Goal: Complete application form

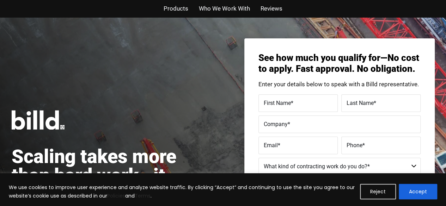
click at [218, 7] on span "Who We Work With" at bounding box center [224, 9] width 51 height 10
click at [165, 7] on span "Products" at bounding box center [176, 9] width 25 height 10
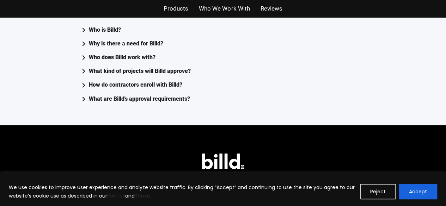
scroll to position [1926, 0]
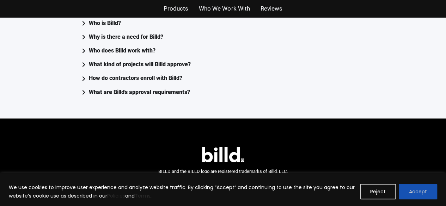
click at [429, 188] on button "Accept" at bounding box center [418, 192] width 38 height 16
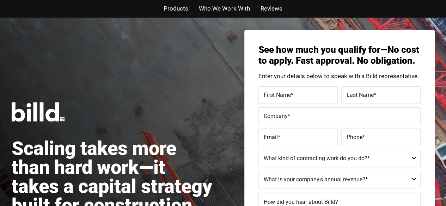
scroll to position [0, 0]
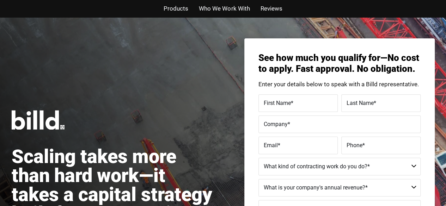
click at [110, 98] on div "Scaling takes more than hard work—it takes a capital strategy built for constru…" at bounding box center [223, 175] width 446 height 316
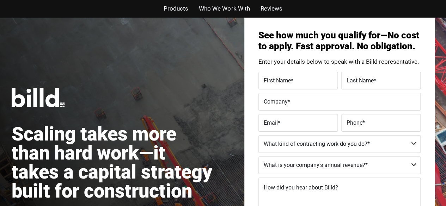
scroll to position [27, 0]
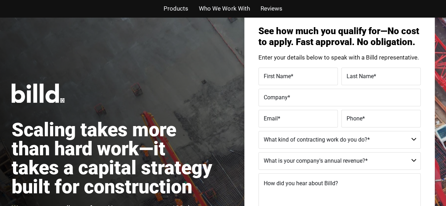
click at [283, 75] on span "First Name" at bounding box center [277, 76] width 27 height 7
click at [283, 75] on input "First Name *" at bounding box center [297, 77] width 79 height 18
type input "TONI"
click at [396, 81] on div "Last Name *" at bounding box center [380, 77] width 81 height 18
click at [393, 82] on input "Last Name *" at bounding box center [380, 77] width 79 height 18
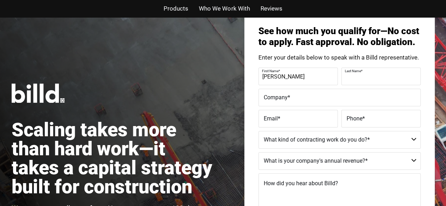
type input "SCARANGELLO"
click at [309, 97] on label "Company *" at bounding box center [340, 98] width 152 height 10
click at [309, 97] on input "Company *" at bounding box center [339, 98] width 162 height 18
type input "SECTION - 8 MIL-SPEC GEAR"
click at [297, 117] on label "Email *" at bounding box center [298, 119] width 69 height 10
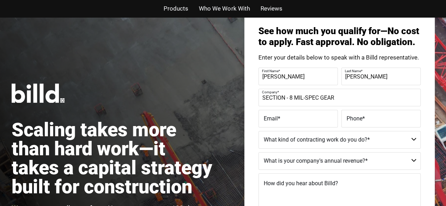
click at [297, 117] on input "Email *" at bounding box center [297, 119] width 79 height 18
type input "tlbeckner1@gmail.com"
click at [397, 117] on label "Phone *" at bounding box center [381, 119] width 69 height 10
click at [397, 117] on input "Phone *" at bounding box center [380, 119] width 79 height 18
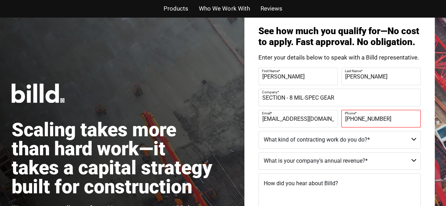
type input "(310) 569-5431"
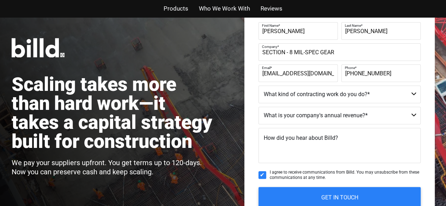
scroll to position [75, 0]
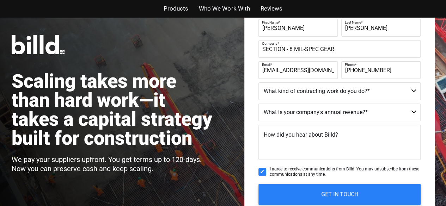
click at [314, 94] on select "Commercial Commercial and Residential Residential Not a Contractor" at bounding box center [339, 92] width 162 height 18
select select "Not a Contractor"
click at [258, 83] on select "Commercial Commercial and Residential Residential Not a Contractor" at bounding box center [339, 92] width 162 height 18
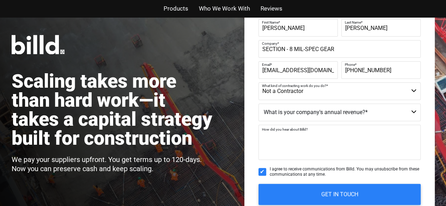
click at [346, 135] on textarea "How did you hear about Billd?" at bounding box center [339, 142] width 162 height 35
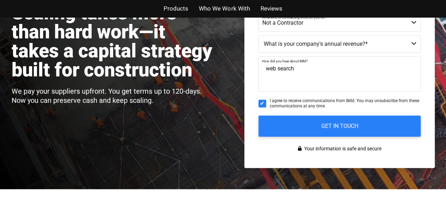
scroll to position [145, 0]
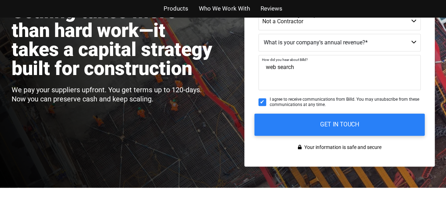
type textarea "web search"
click at [288, 126] on input "GET IN TOUCH" at bounding box center [339, 125] width 170 height 22
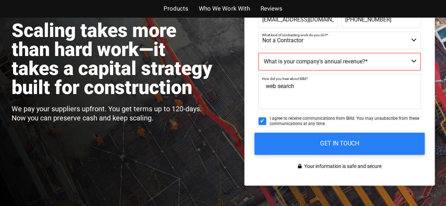
scroll to position [130, 0]
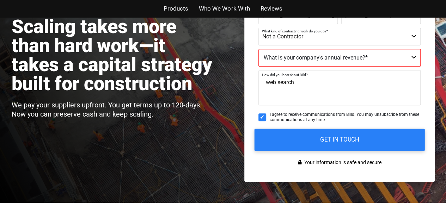
click at [330, 139] on input "GET IN TOUCH" at bounding box center [339, 140] width 170 height 22
click at [352, 139] on input "GET IN TOUCH" at bounding box center [339, 140] width 170 height 22
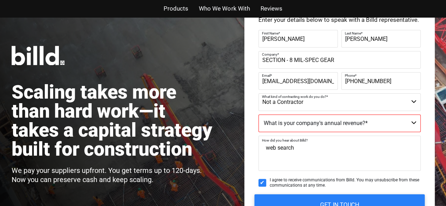
scroll to position [57, 0]
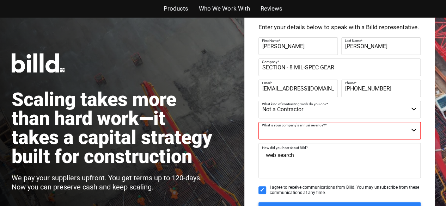
drag, startPoint x: 381, startPoint y: 132, endPoint x: 442, endPoint y: 79, distance: 80.7
click at [442, 79] on div "Scaling takes more than hard work—it takes a capital strategy built for constru…" at bounding box center [223, 118] width 446 height 316
select select "$8M - $25M"
click at [258, 122] on select "$40M + $25M - $40M $8M - $25M $4M - $8M $2M - $4M $1M - $2M Less than $1M" at bounding box center [339, 131] width 162 height 18
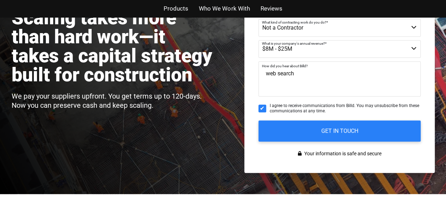
scroll to position [139, 0]
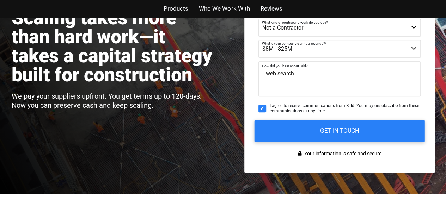
click at [324, 132] on input "GET IN TOUCH" at bounding box center [339, 131] width 170 height 22
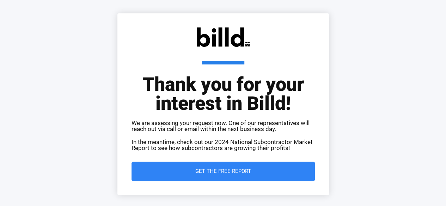
scroll to position [38, 0]
